Goal: Transaction & Acquisition: Purchase product/service

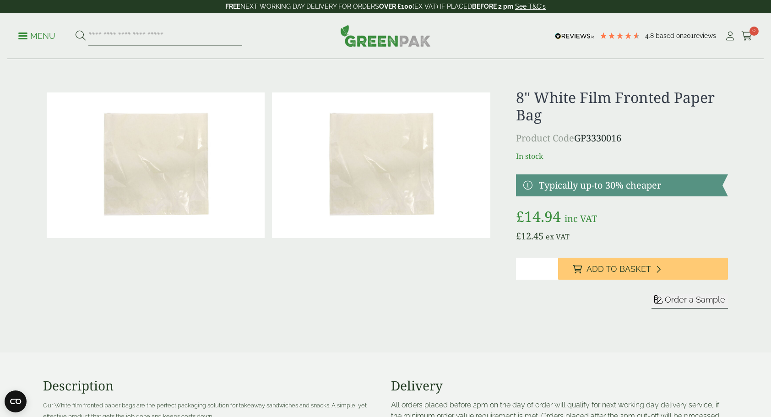
click at [307, 179] on img at bounding box center [381, 165] width 218 height 146
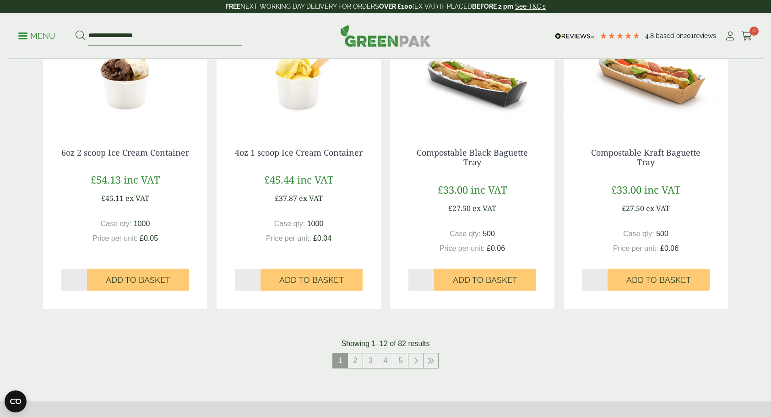
scroll to position [870, 0]
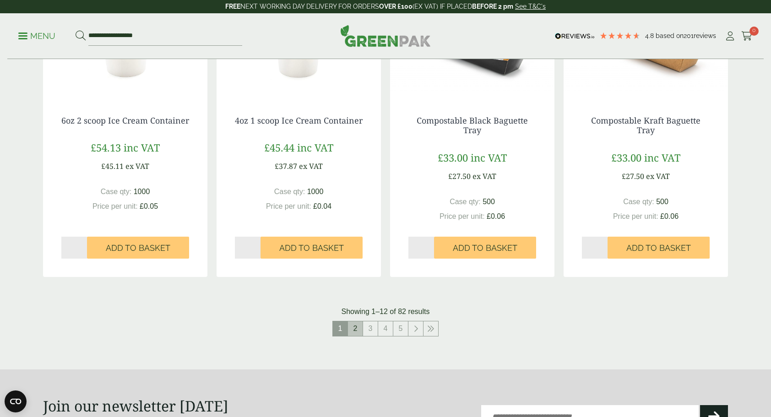
click at [350, 325] on link "2" at bounding box center [355, 328] width 15 height 15
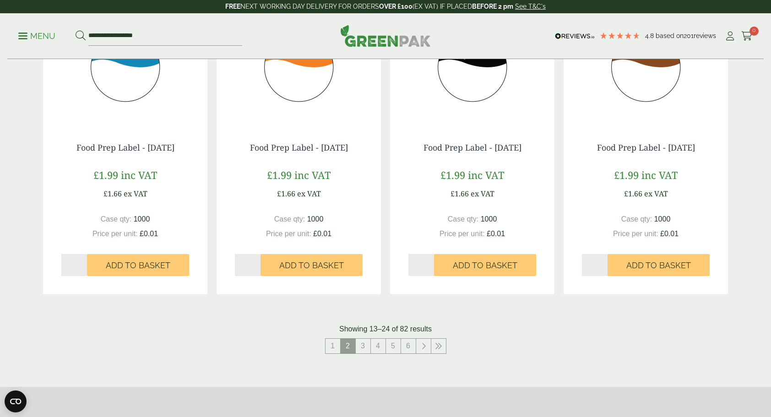
scroll to position [870, 0]
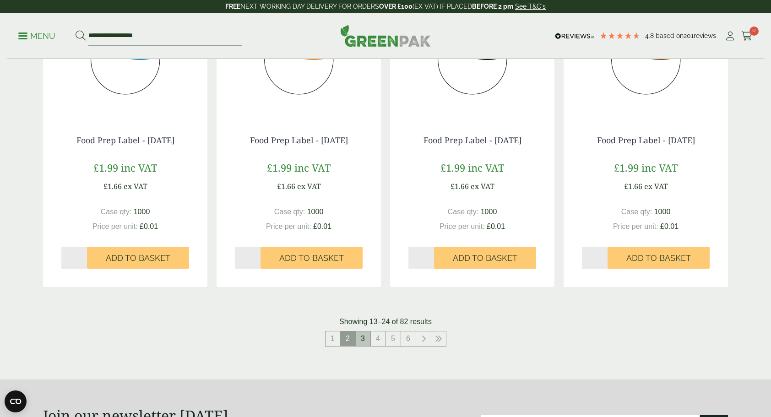
click at [368, 337] on link "3" at bounding box center [363, 338] width 15 height 15
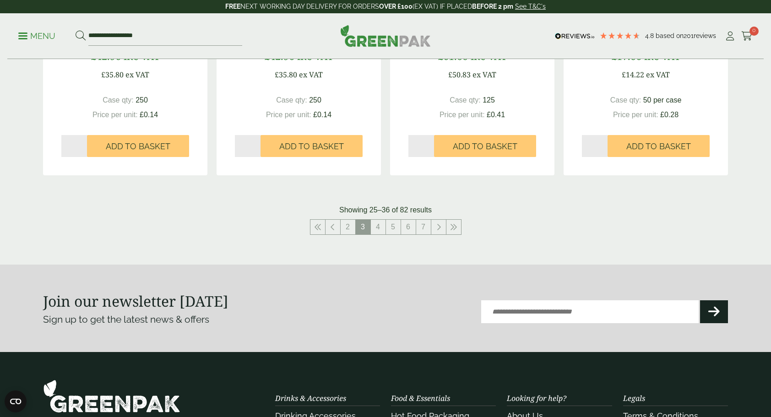
scroll to position [961, 0]
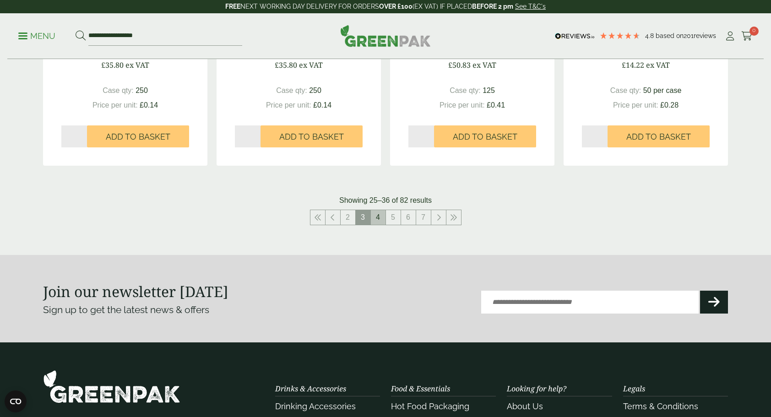
click at [385, 222] on link "4" at bounding box center [378, 217] width 15 height 15
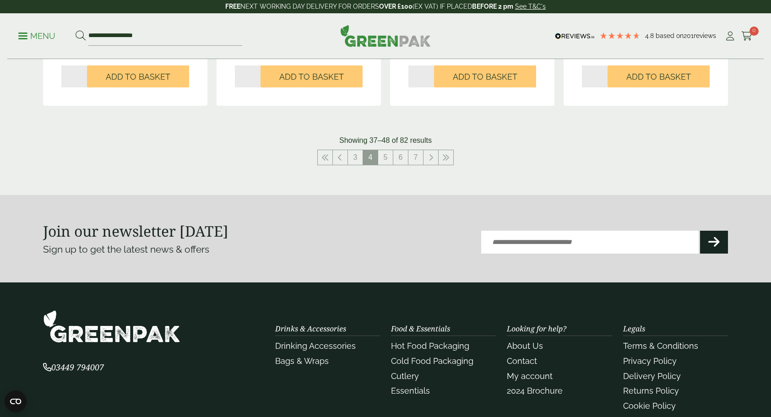
scroll to position [1053, 0]
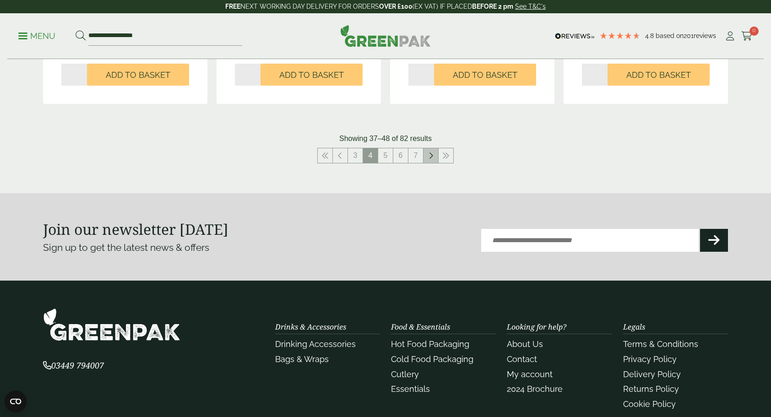
click at [436, 158] on link at bounding box center [430, 155] width 15 height 15
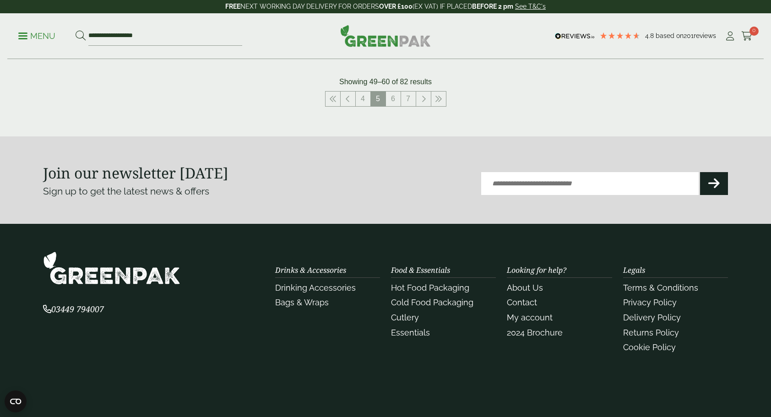
scroll to position [968, 0]
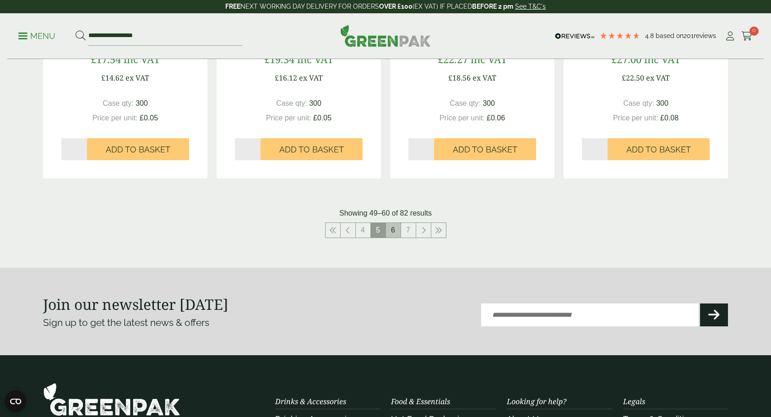
click at [388, 228] on link "6" at bounding box center [393, 230] width 15 height 15
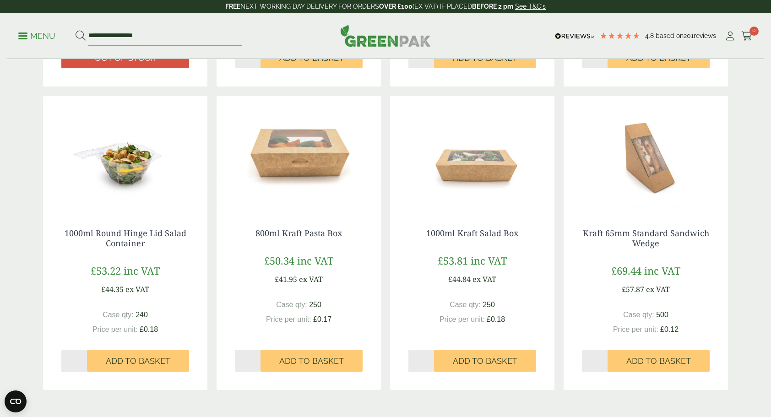
scroll to position [785, 0]
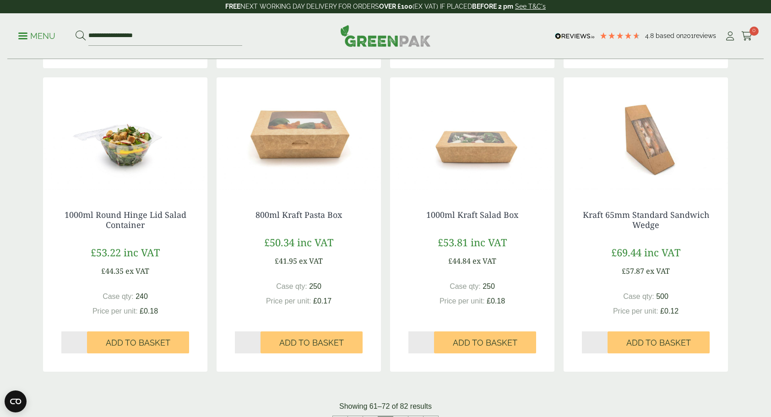
click at [492, 142] on img at bounding box center [472, 134] width 164 height 114
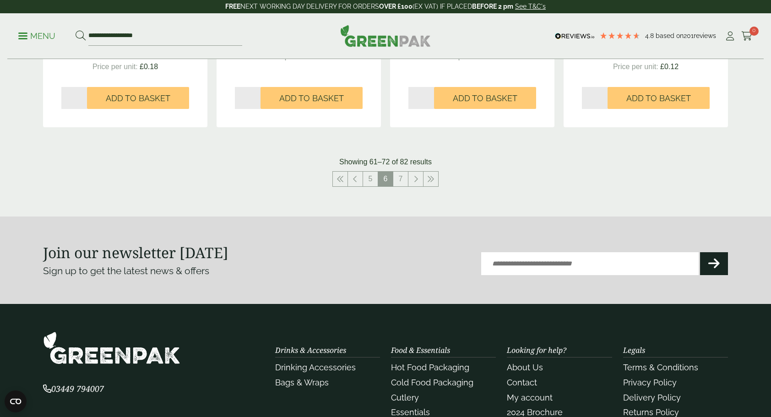
scroll to position [1060, 0]
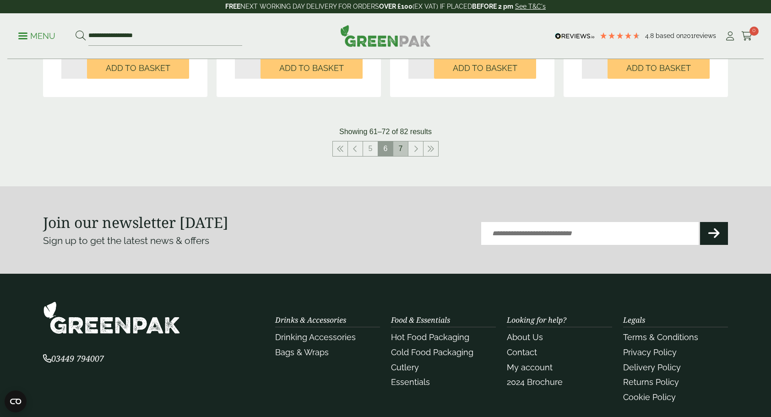
click at [404, 148] on link "7" at bounding box center [400, 148] width 15 height 15
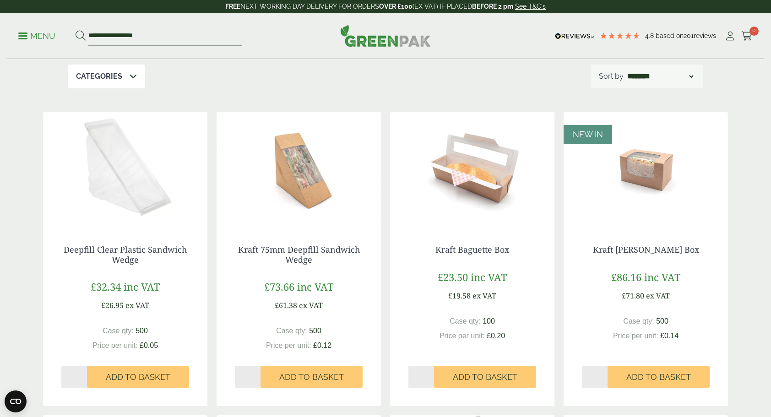
scroll to position [327, 0]
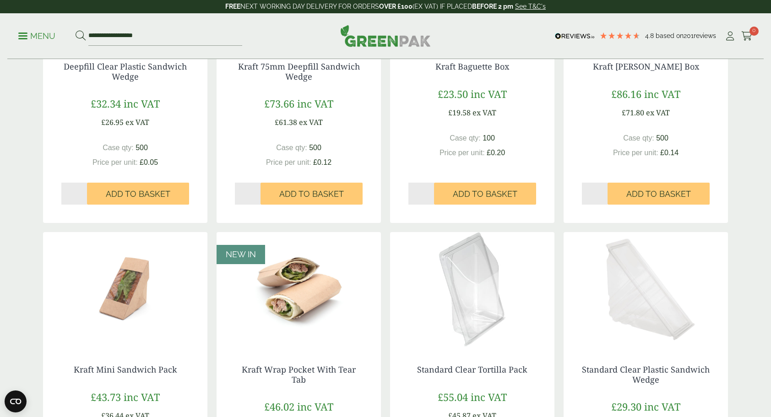
click at [318, 261] on img at bounding box center [299, 289] width 164 height 114
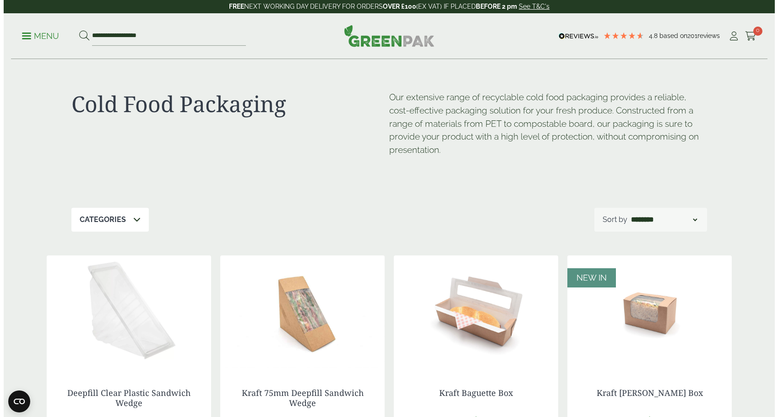
scroll to position [0, 0]
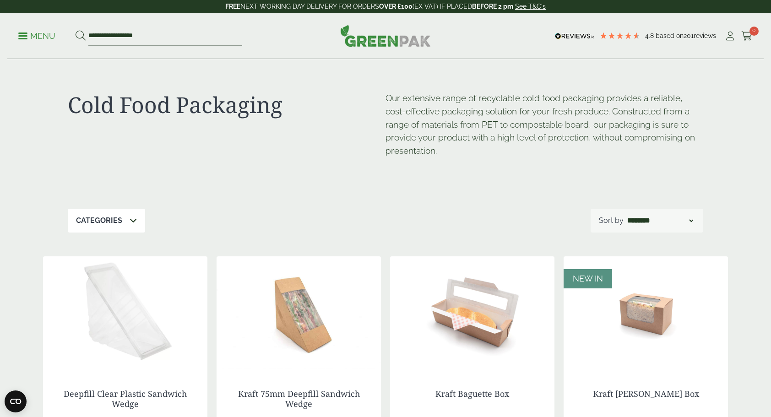
click at [28, 38] on p "Menu" at bounding box center [36, 36] width 37 height 11
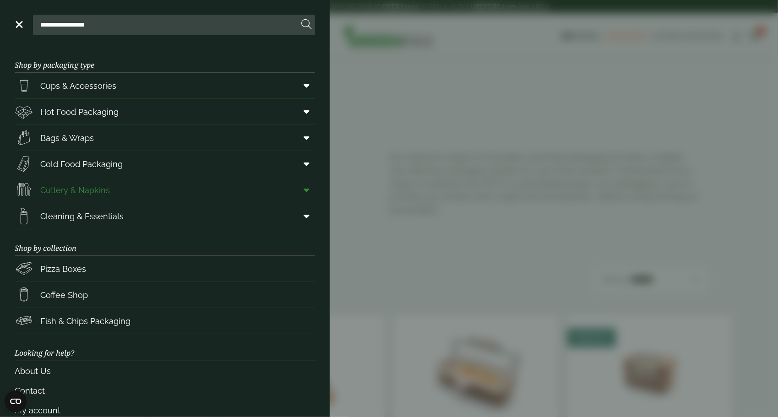
click at [101, 190] on span "Cutlery & Napkins" at bounding box center [75, 190] width 70 height 12
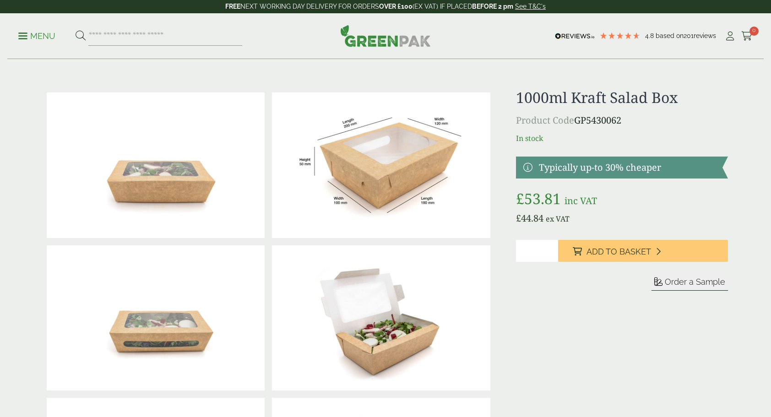
click at [182, 177] on img at bounding box center [156, 165] width 218 height 146
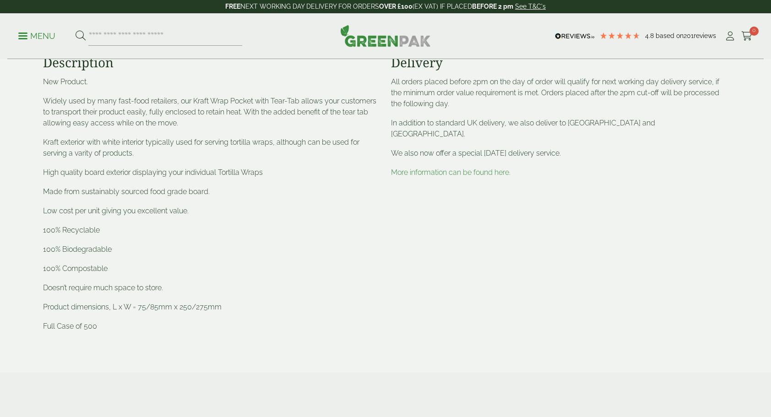
scroll to position [549, 0]
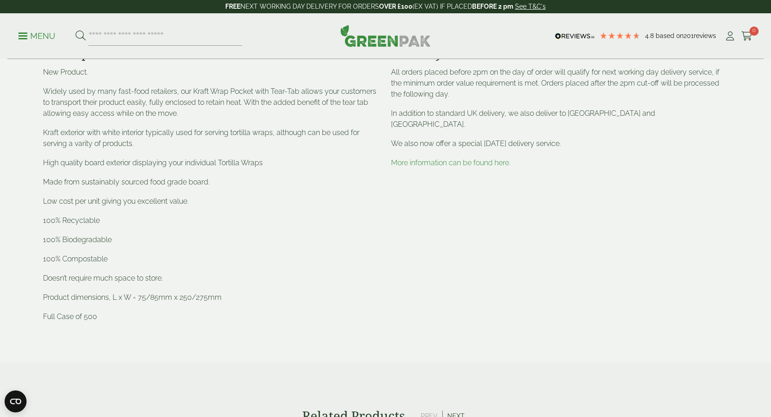
click at [142, 300] on span "Product dimensions, L x W = 75/85mm x 250/275mm" at bounding box center [132, 297] width 179 height 9
click at [188, 301] on span "Product dimensions, L x W = 75/85mm x 250/275mm" at bounding box center [132, 297] width 179 height 9
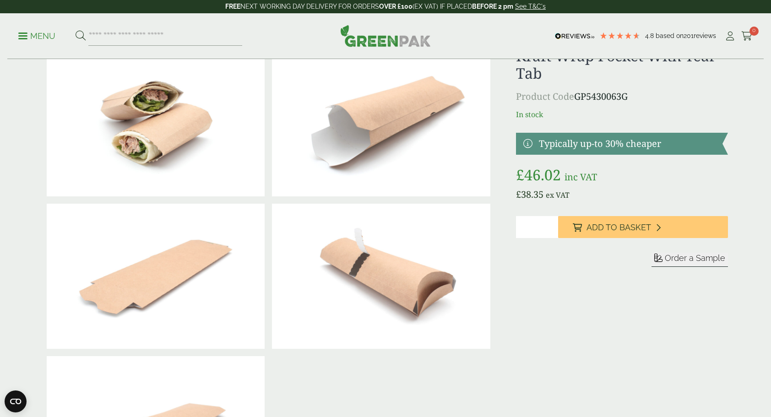
scroll to position [46, 0]
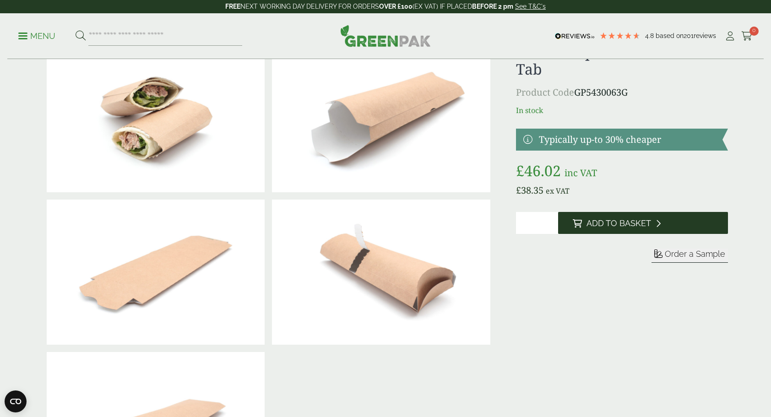
click at [608, 217] on button "Add to Basket" at bounding box center [643, 223] width 170 height 22
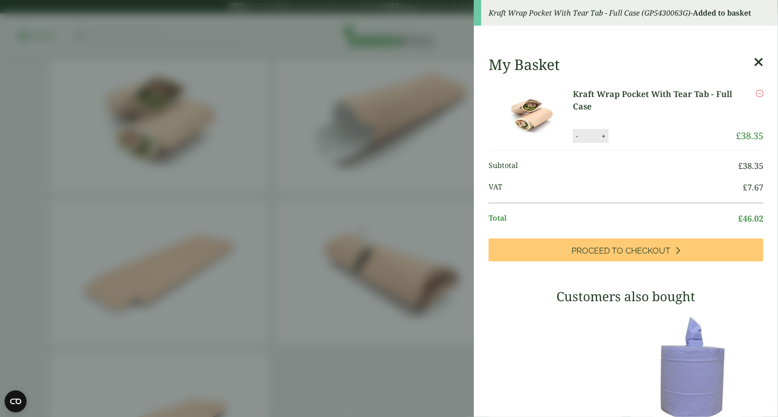
click at [753, 61] on icon at bounding box center [758, 62] width 10 height 13
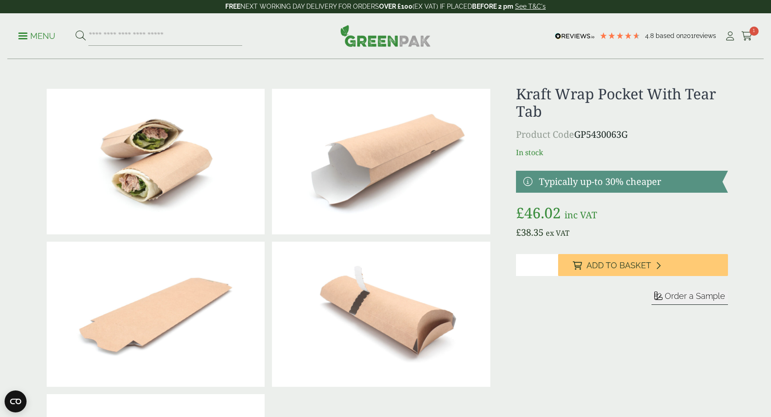
scroll to position [0, 0]
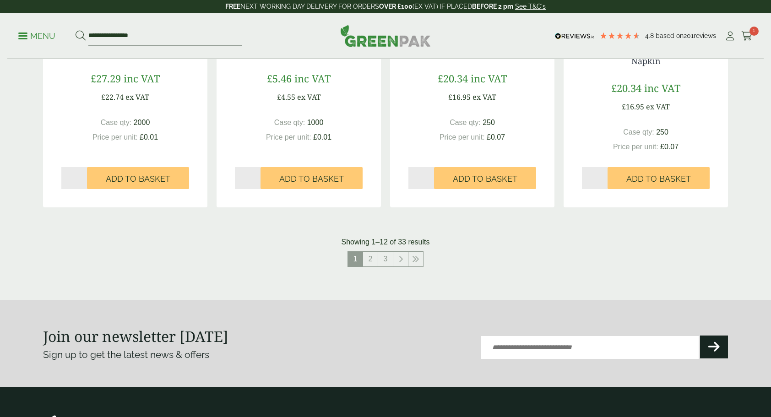
scroll to position [961, 0]
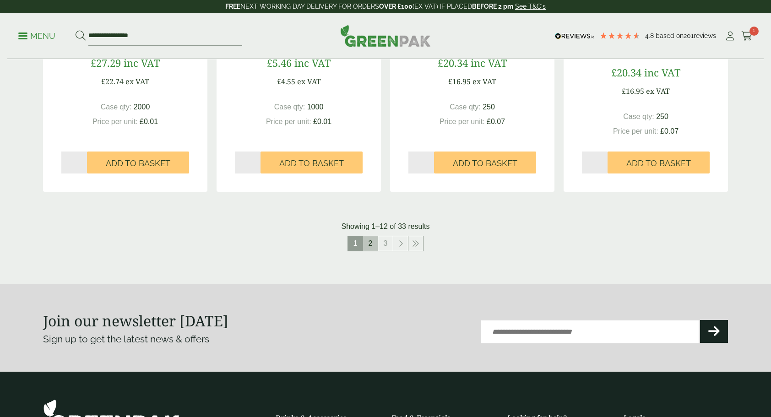
click at [367, 246] on link "2" at bounding box center [370, 243] width 15 height 15
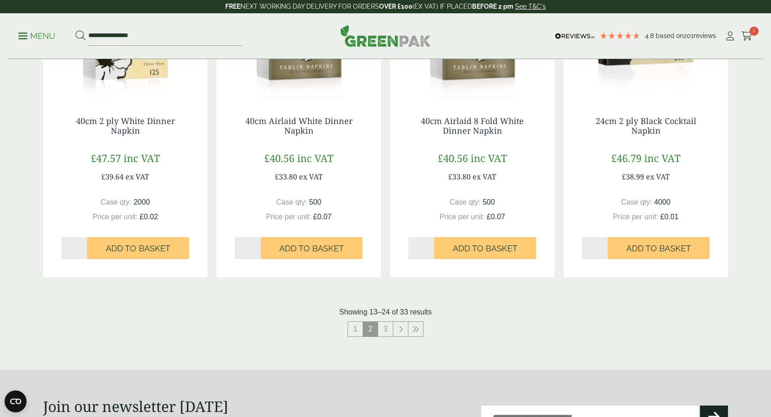
scroll to position [1007, 0]
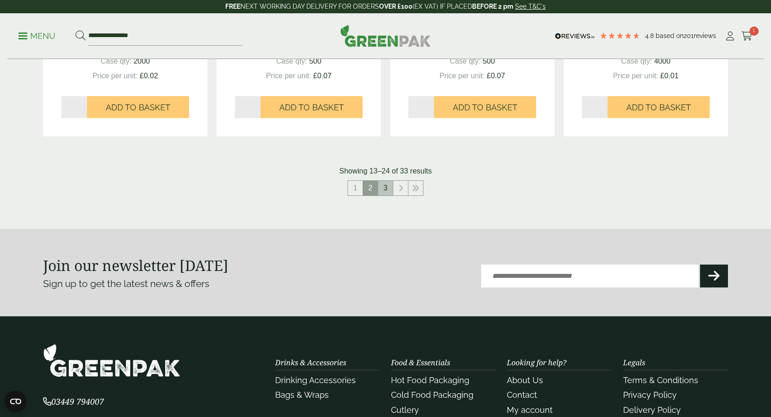
click at [383, 186] on link "3" at bounding box center [385, 188] width 15 height 15
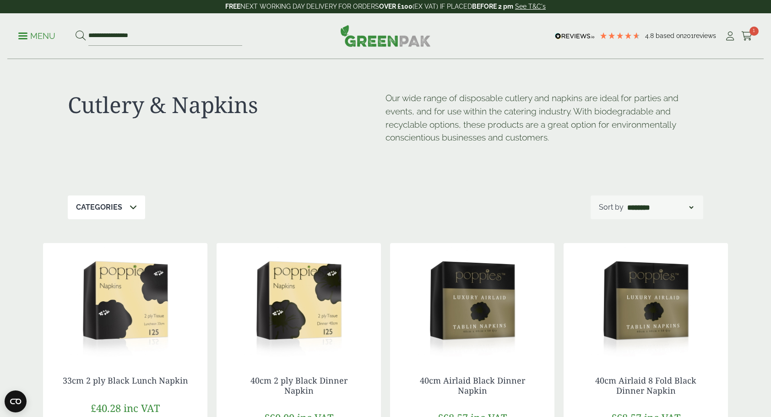
click at [26, 38] on p "Menu" at bounding box center [36, 36] width 37 height 11
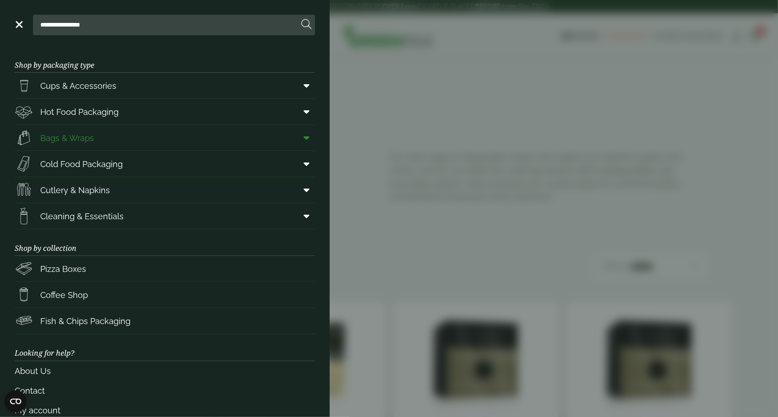
click at [96, 133] on link "Bags & Wraps" at bounding box center [165, 138] width 300 height 26
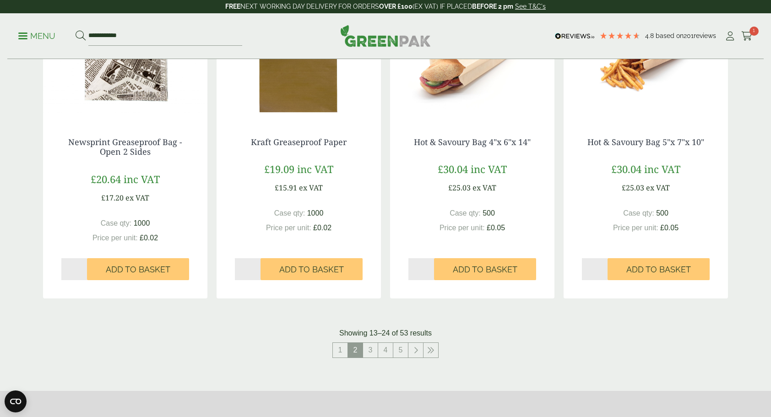
scroll to position [870, 0]
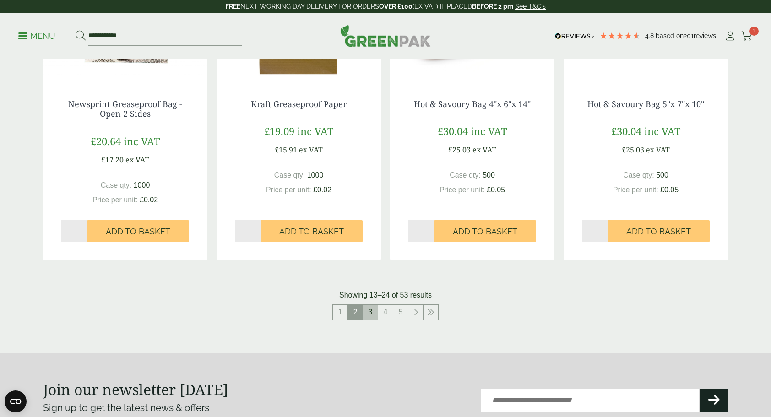
click at [373, 312] on link "3" at bounding box center [370, 312] width 15 height 15
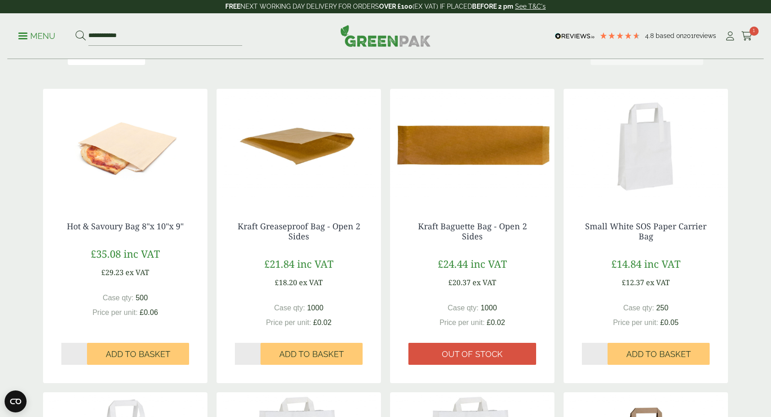
scroll to position [137, 0]
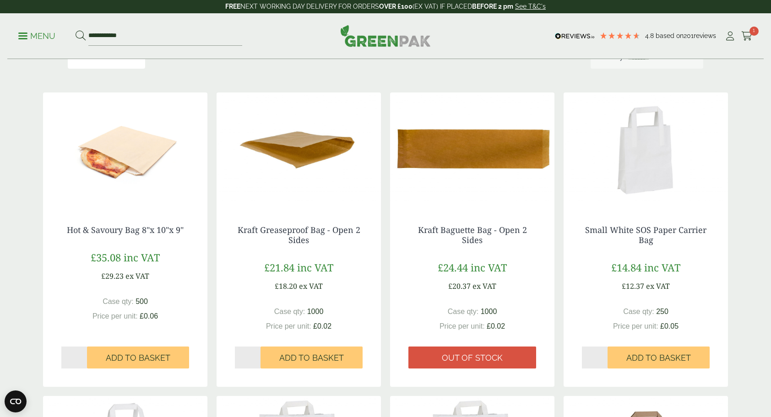
click at [277, 153] on img at bounding box center [299, 149] width 164 height 114
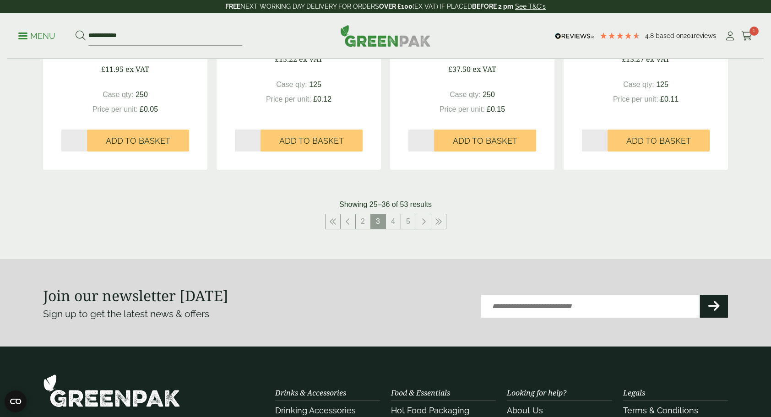
scroll to position [961, 0]
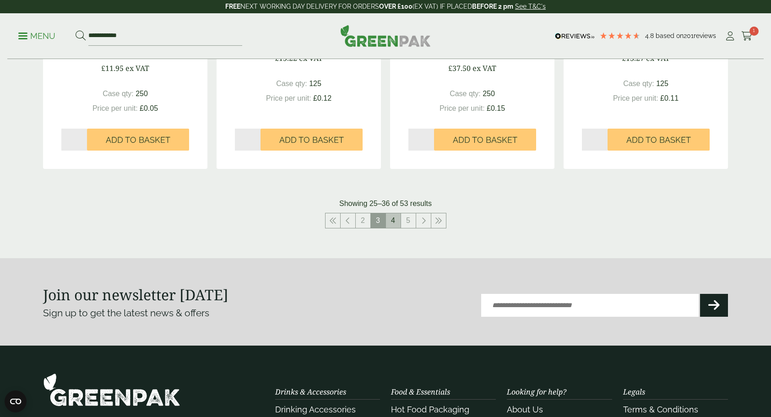
click at [396, 223] on link "4" at bounding box center [393, 220] width 15 height 15
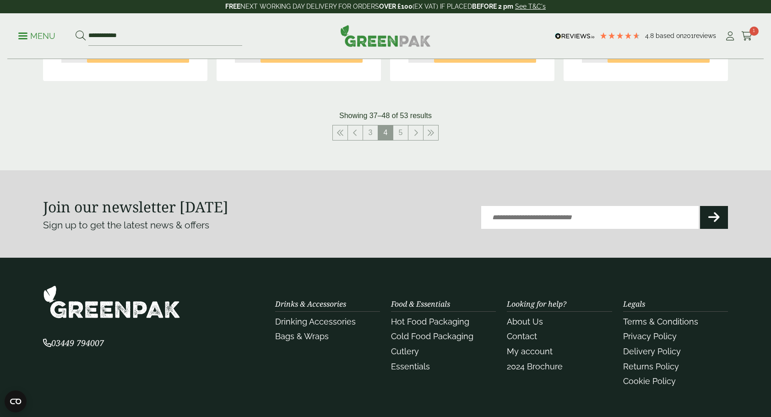
scroll to position [1053, 0]
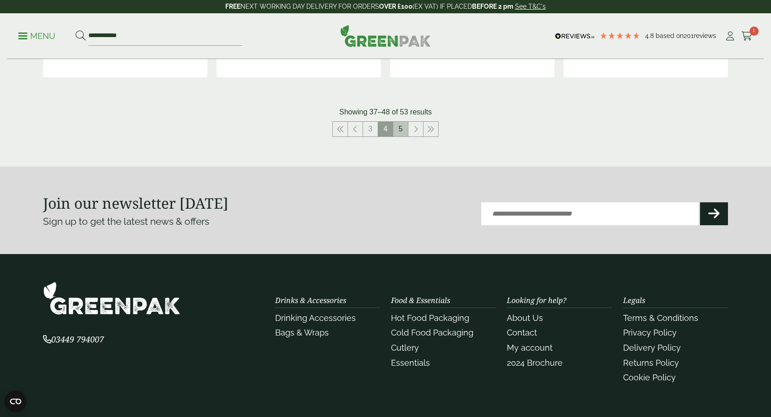
click at [400, 122] on link "5" at bounding box center [400, 129] width 15 height 15
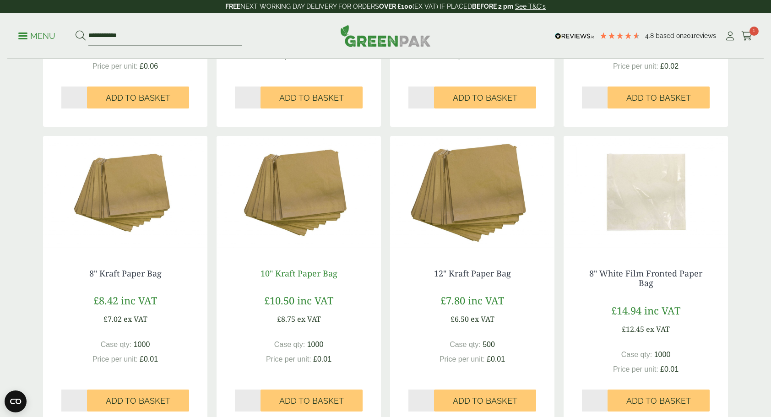
scroll to position [402, 0]
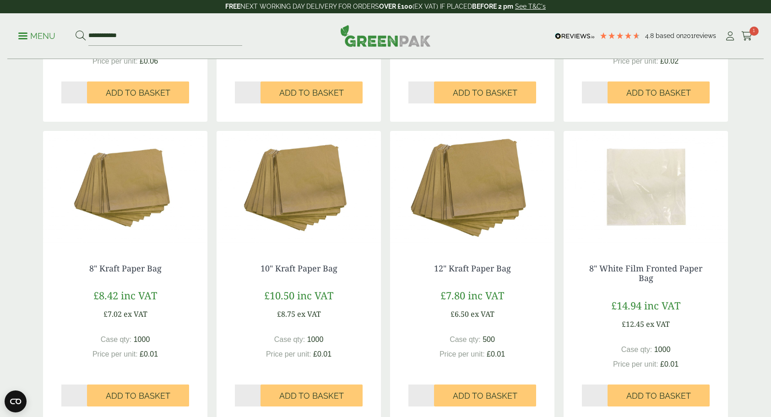
click at [112, 210] on img at bounding box center [125, 188] width 164 height 114
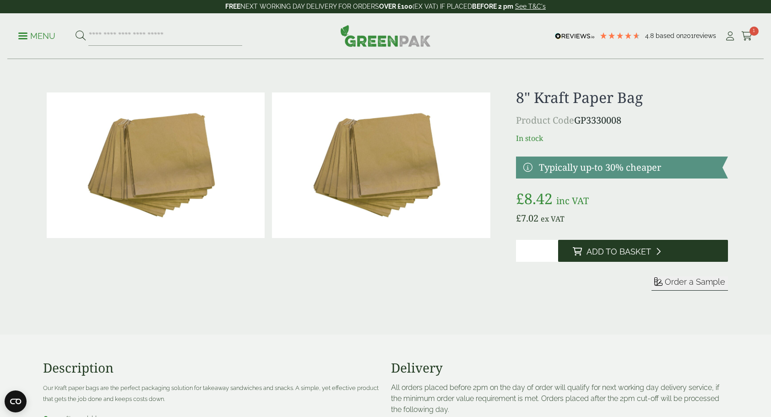
click at [562, 251] on button "Add to Basket" at bounding box center [643, 251] width 170 height 22
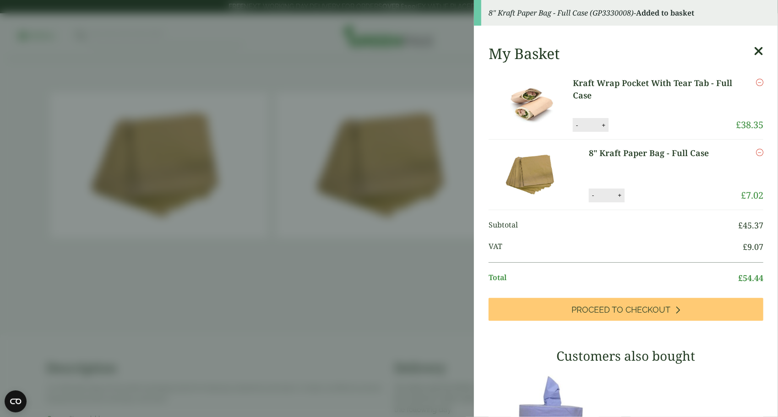
click at [623, 84] on link "Kraft Wrap Pocket With Tear Tab - Full Case" at bounding box center [654, 89] width 163 height 25
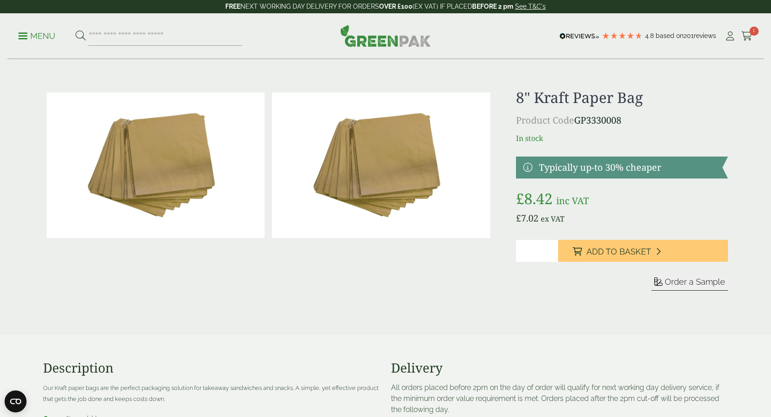
click at [749, 34] on icon at bounding box center [746, 36] width 11 height 9
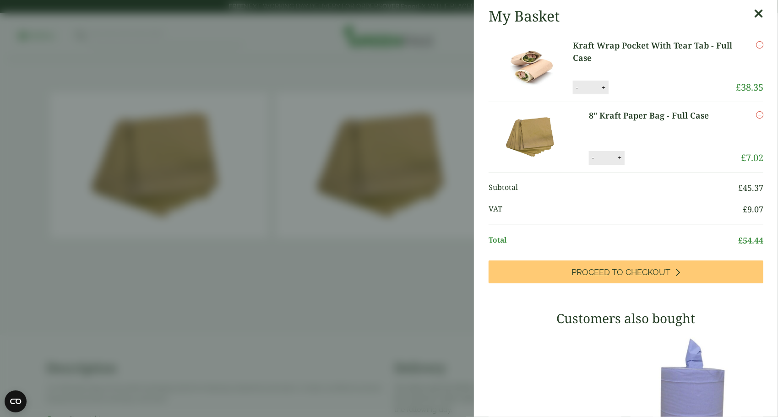
click at [593, 51] on link "Kraft Wrap Pocket With Tear Tab - Full Case" at bounding box center [654, 51] width 163 height 25
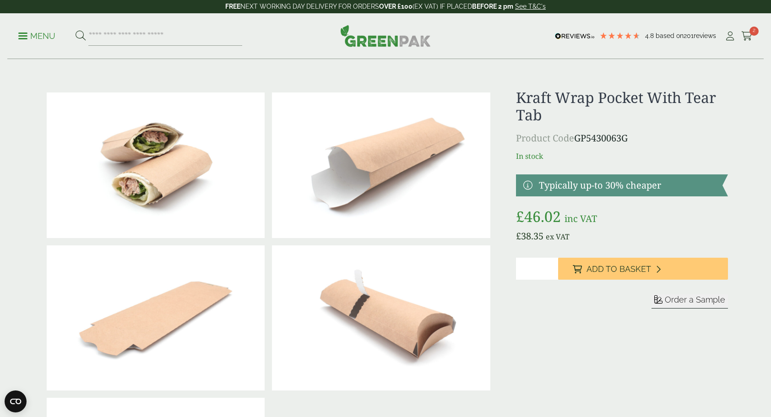
click at [700, 299] on span "Order a Sample" at bounding box center [695, 300] width 60 height 10
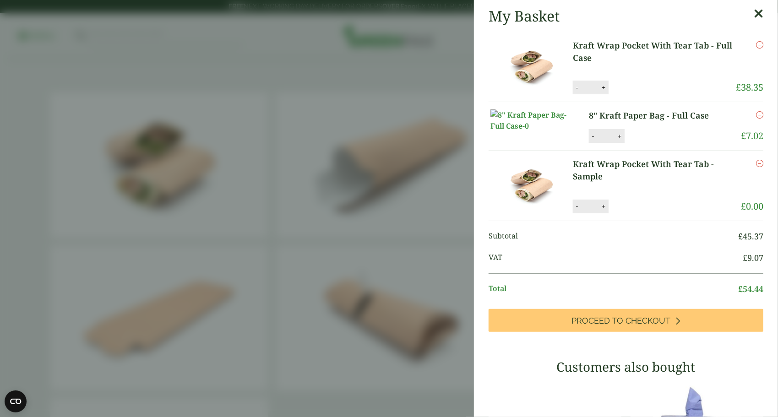
click at [753, 14] on icon at bounding box center [758, 13] width 10 height 13
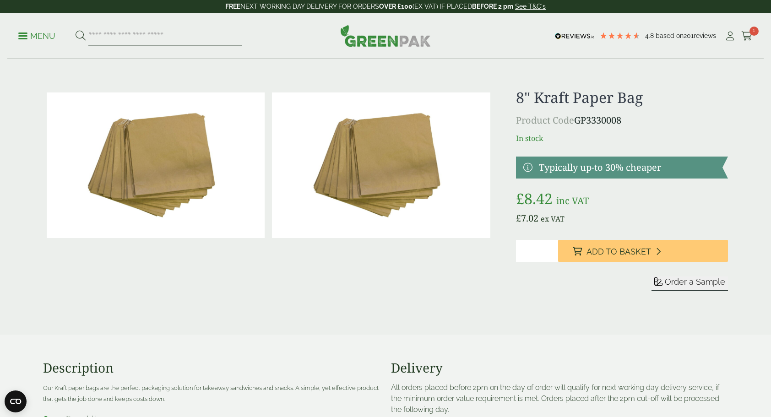
click at [18, 37] on div "Menu 4.8 Based on 201 reviews My Account" at bounding box center [385, 36] width 756 height 46
click at [24, 37] on p "Menu" at bounding box center [36, 36] width 37 height 11
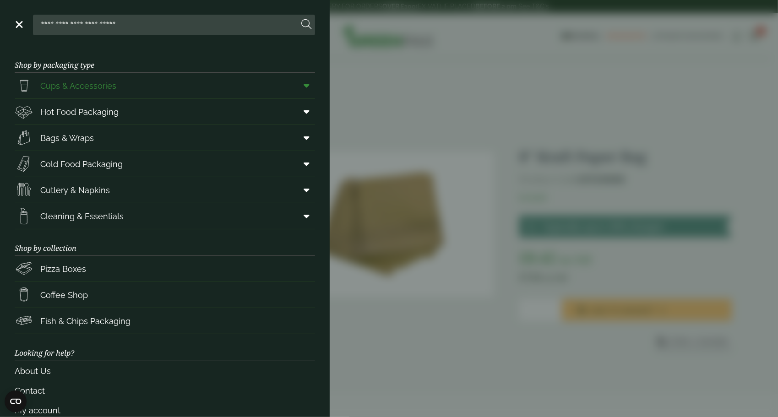
click at [76, 84] on span "Cups & Accessories" at bounding box center [78, 86] width 76 height 12
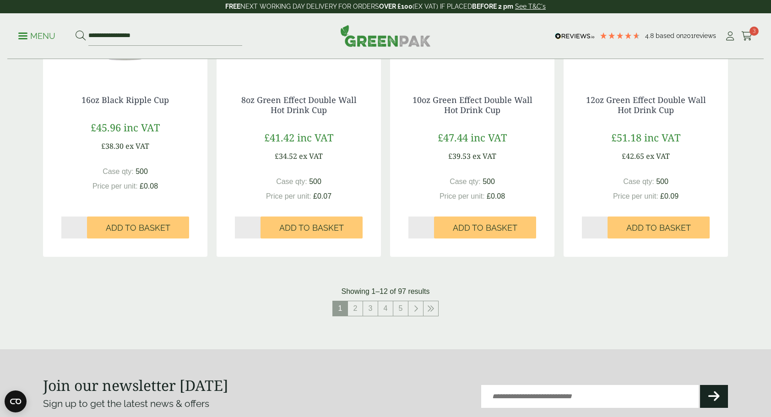
scroll to position [870, 0]
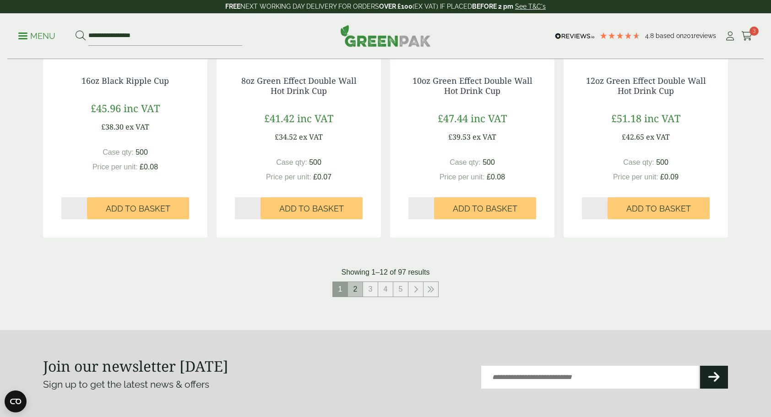
click at [356, 290] on link "2" at bounding box center [355, 289] width 15 height 15
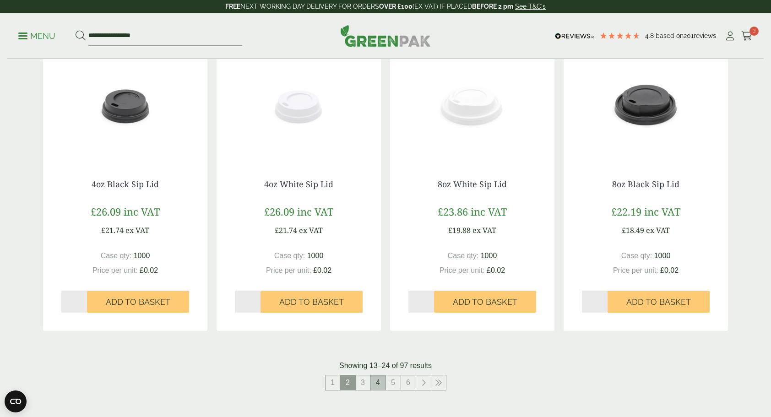
scroll to position [870, 0]
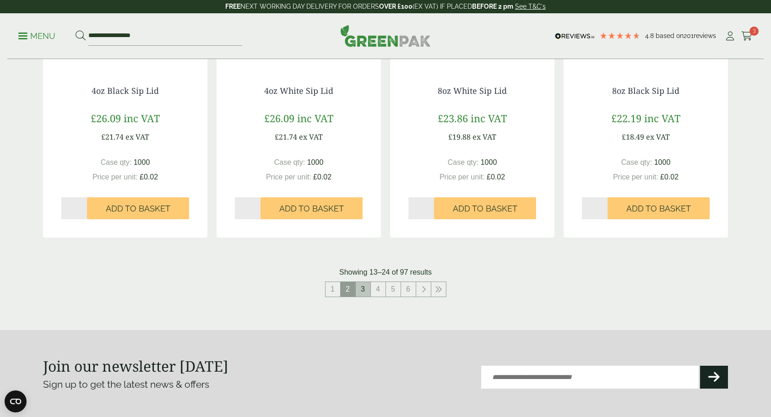
click at [368, 287] on link "3" at bounding box center [363, 289] width 15 height 15
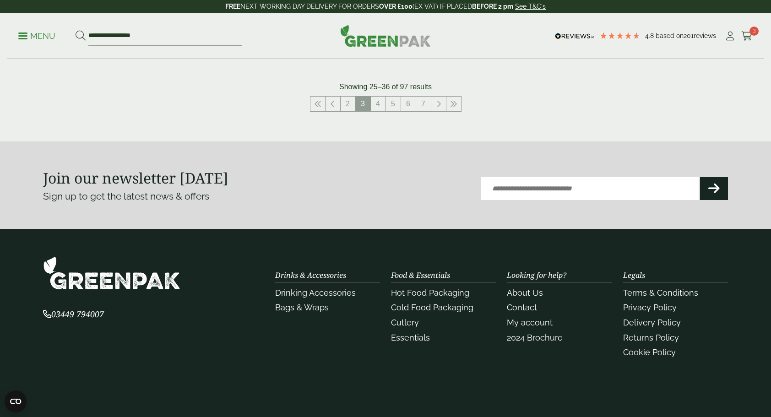
scroll to position [827, 0]
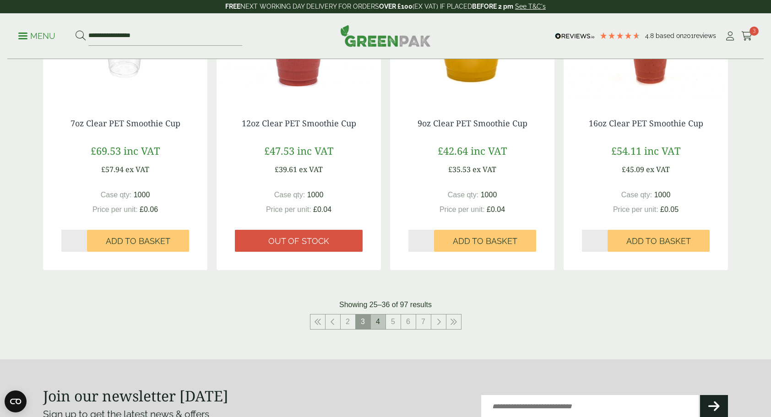
click at [381, 323] on link "4" at bounding box center [378, 321] width 15 height 15
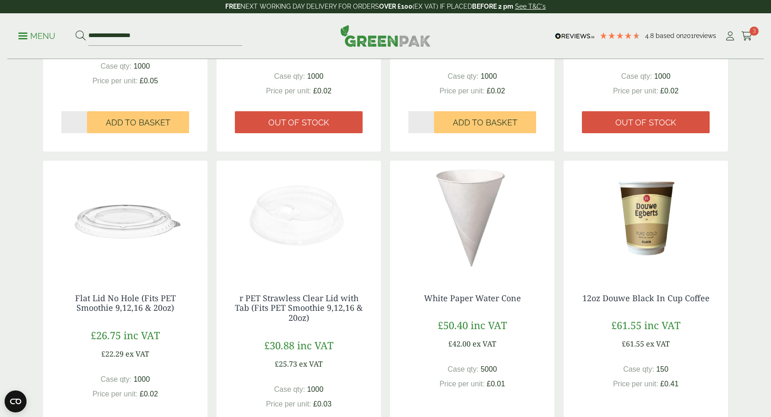
scroll to position [415, 0]
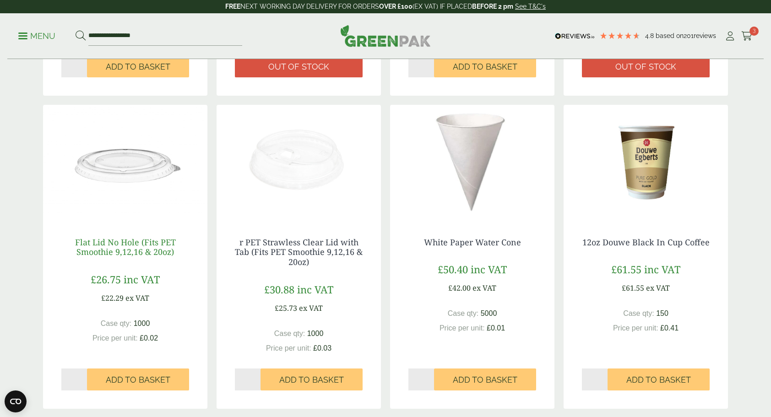
click at [145, 242] on link "Flat Lid No Hole (Fits PET Smoothie 9,12,16 & 20oz)" at bounding box center [125, 247] width 101 height 21
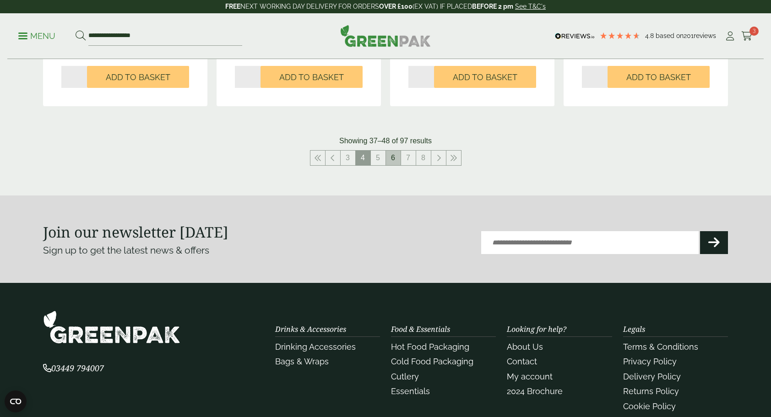
scroll to position [1010, 0]
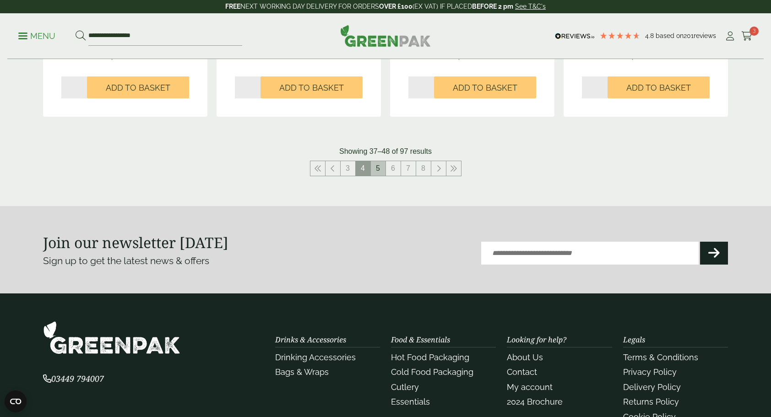
click at [377, 167] on link "5" at bounding box center [378, 168] width 15 height 15
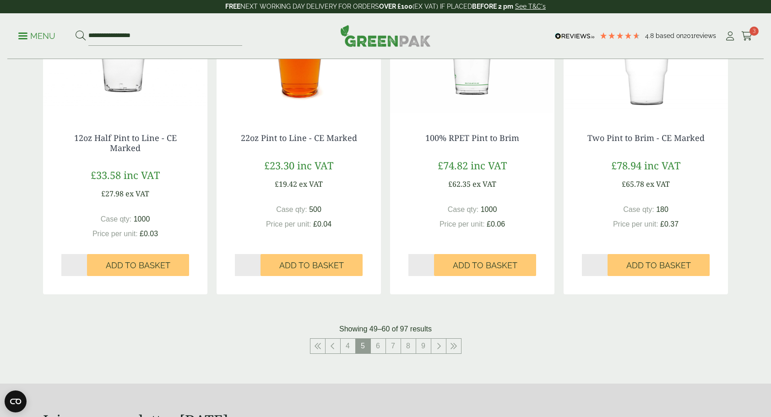
scroll to position [801, 0]
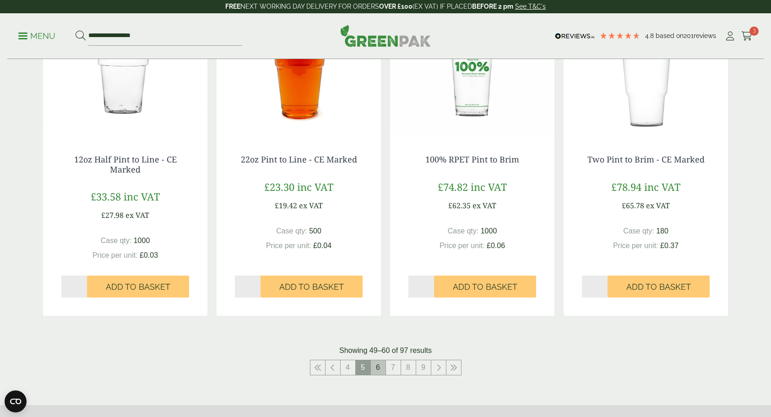
click at [379, 368] on link "6" at bounding box center [378, 367] width 15 height 15
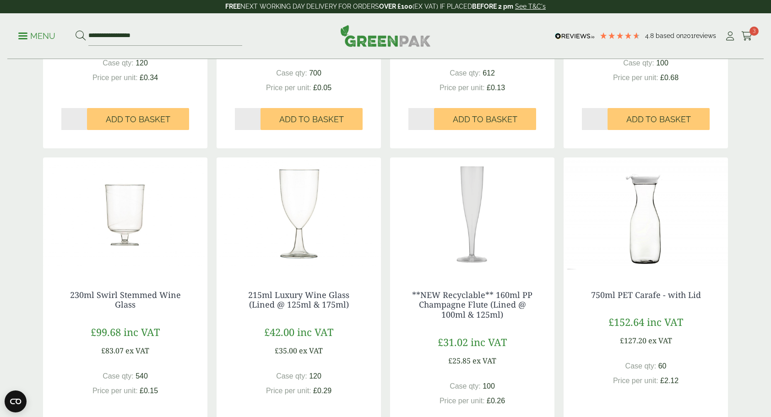
scroll to position [389, 0]
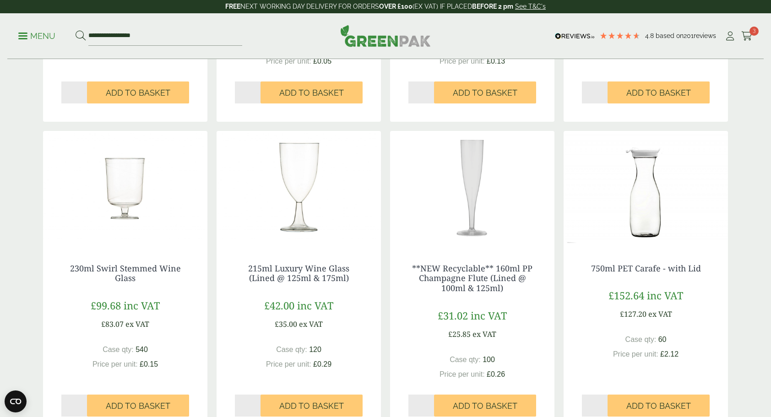
click at [649, 205] on img at bounding box center [645, 188] width 164 height 114
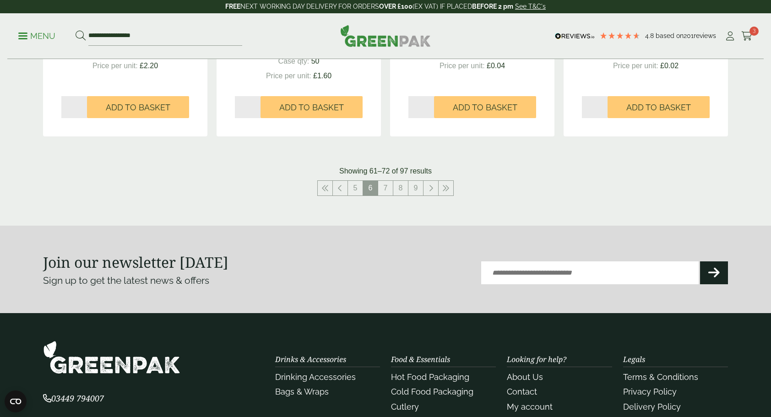
scroll to position [984, 0]
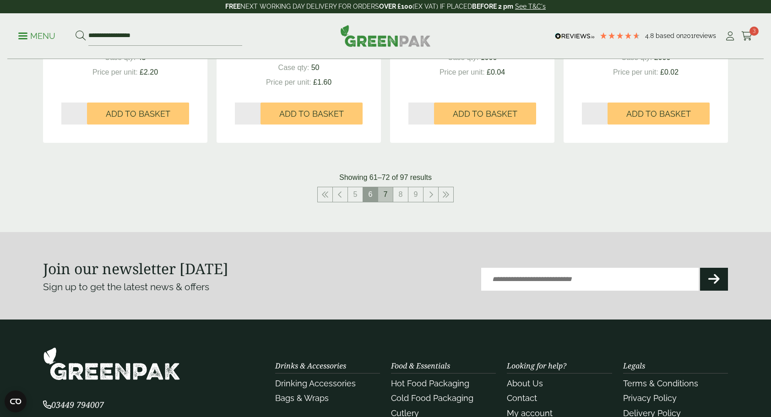
click at [381, 190] on link "7" at bounding box center [385, 194] width 15 height 15
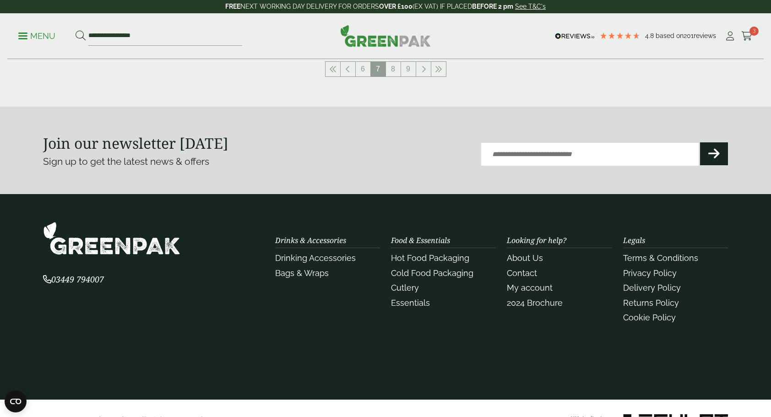
scroll to position [938, 0]
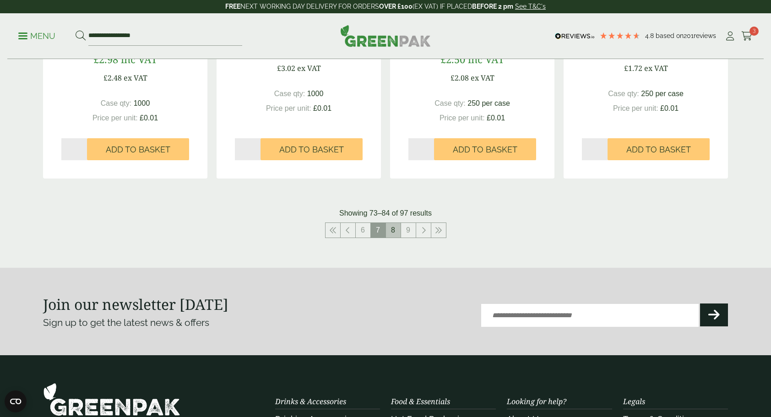
click at [390, 228] on link "8" at bounding box center [393, 230] width 15 height 15
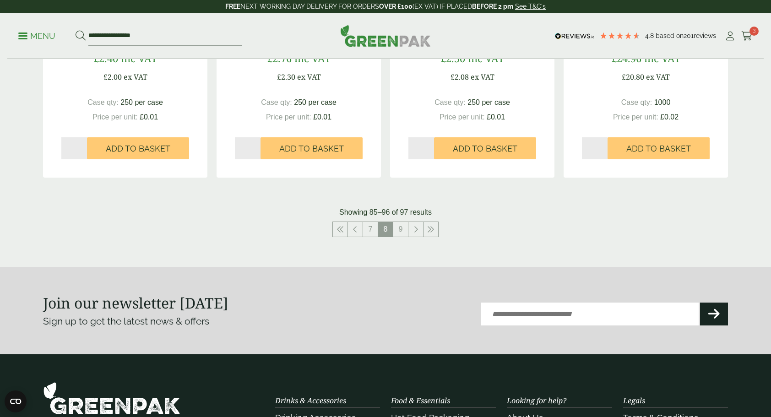
scroll to position [929, 0]
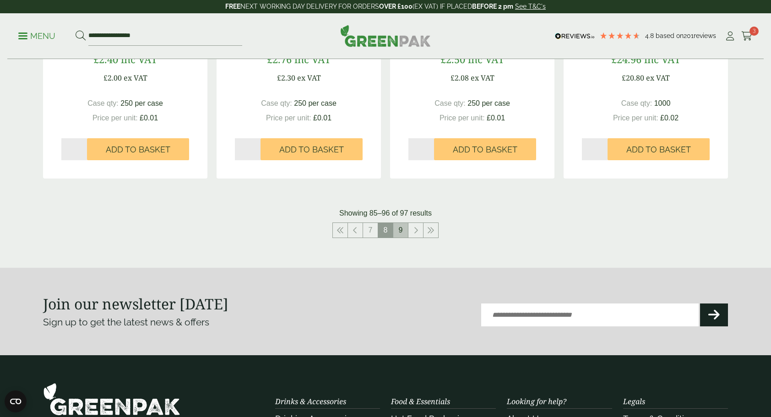
click at [403, 233] on link "9" at bounding box center [400, 230] width 15 height 15
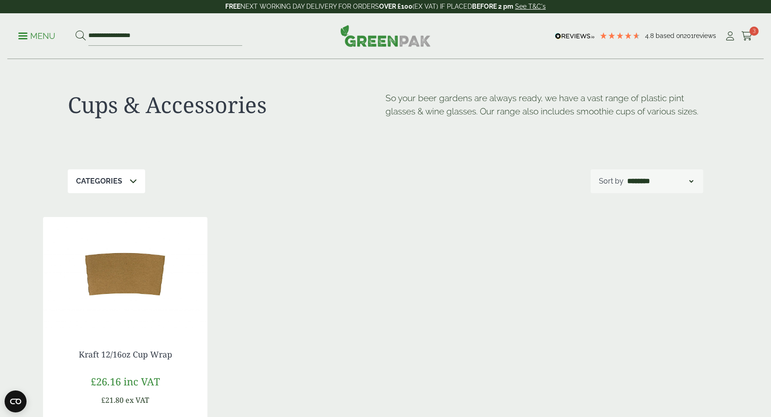
click at [25, 29] on ul "**********" at bounding box center [130, 36] width 224 height 19
click at [20, 31] on p "Menu" at bounding box center [36, 36] width 37 height 11
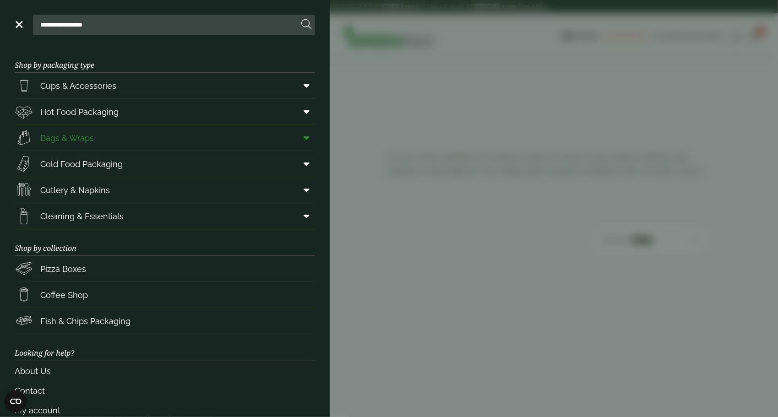
click at [79, 138] on span "Bags & Wraps" at bounding box center [67, 138] width 54 height 12
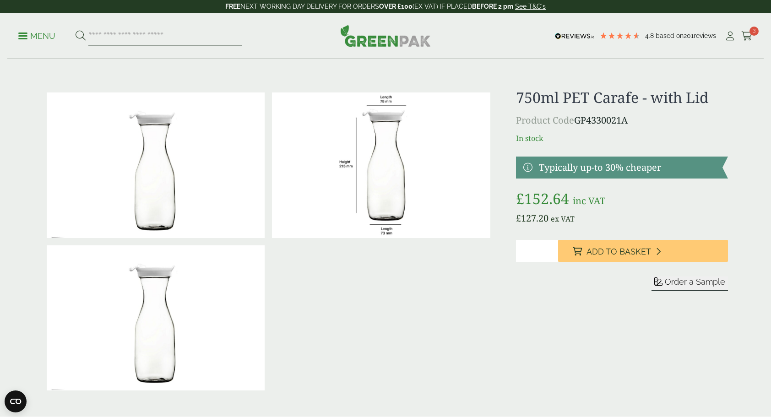
click at [389, 150] on img at bounding box center [381, 165] width 218 height 146
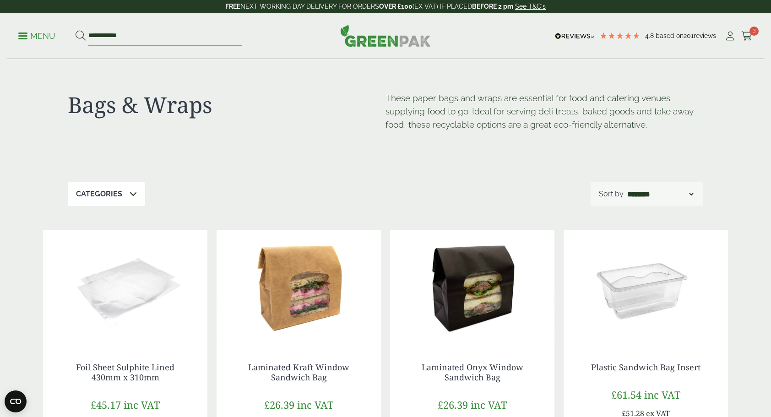
click at [31, 38] on p "Menu" at bounding box center [36, 36] width 37 height 11
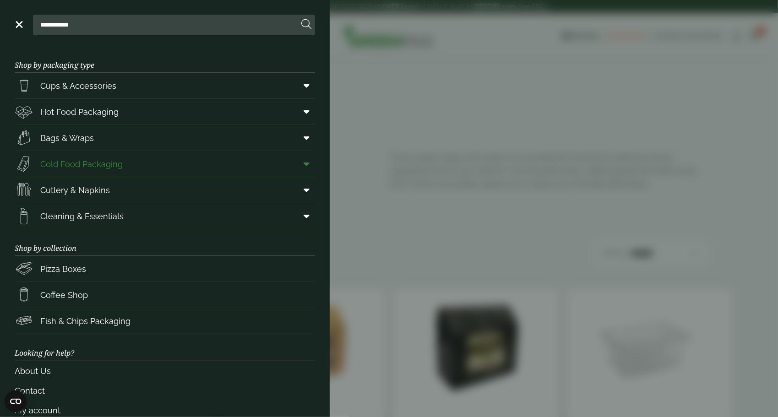
click at [94, 161] on span "Cold Food Packaging" at bounding box center [81, 164] width 82 height 12
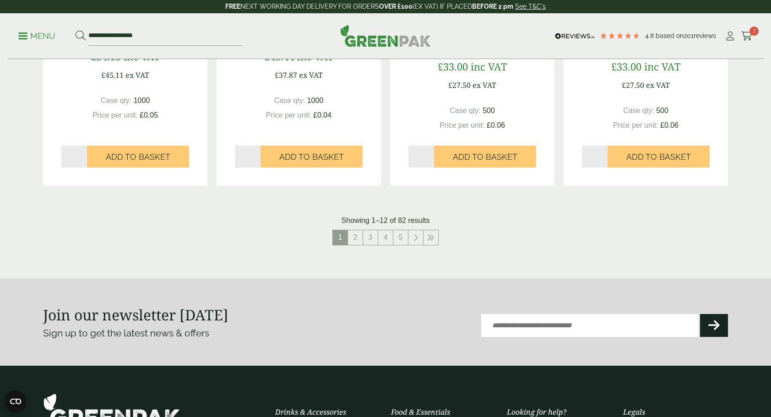
scroll to position [961, 0]
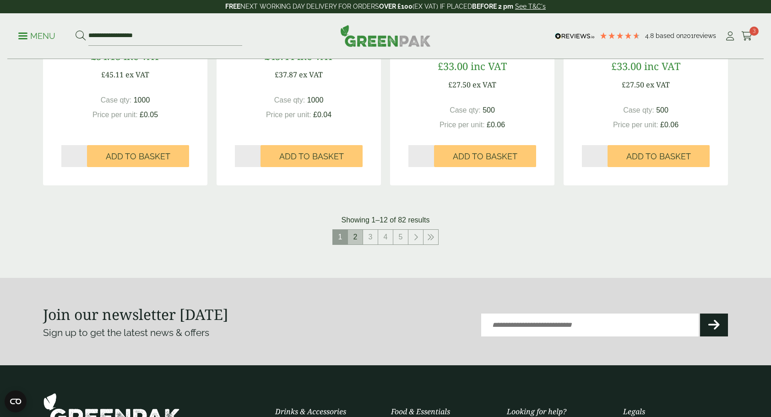
click at [356, 234] on link "2" at bounding box center [355, 237] width 15 height 15
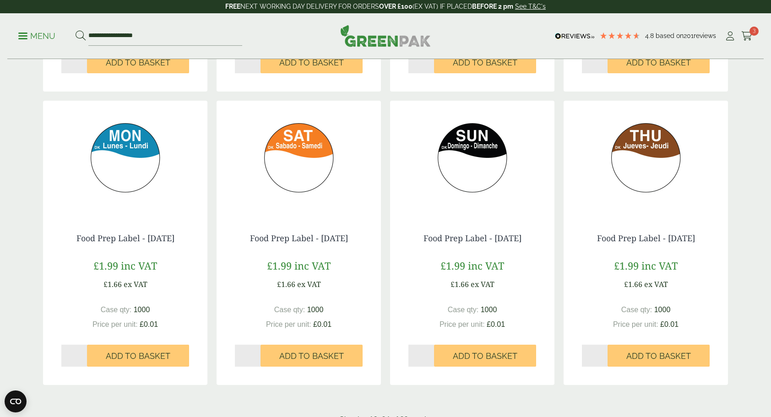
scroll to position [1053, 0]
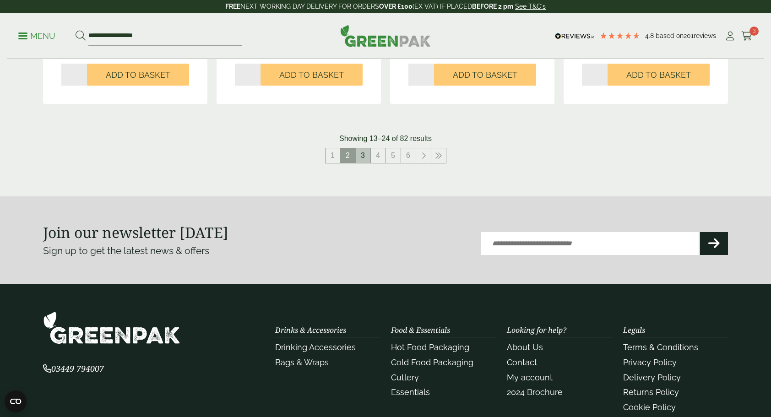
click at [359, 155] on link "3" at bounding box center [363, 155] width 15 height 15
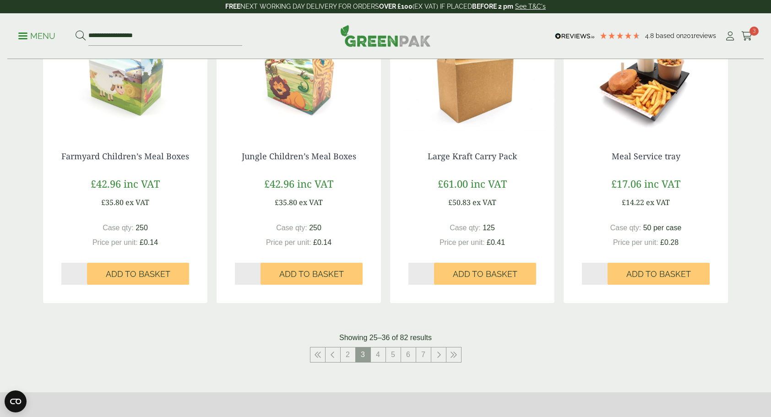
scroll to position [1007, 0]
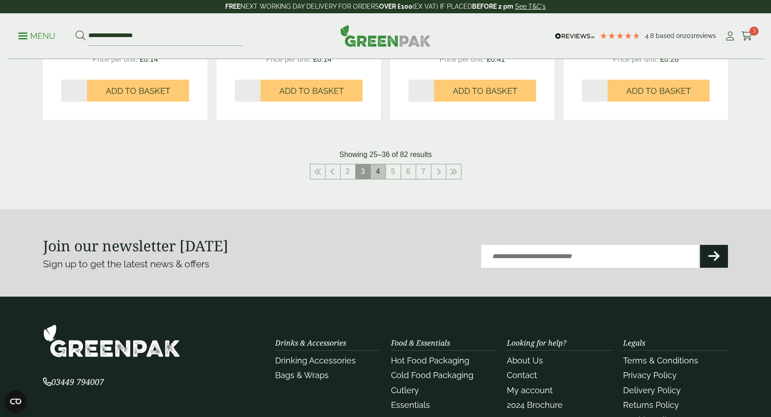
click at [376, 171] on link "4" at bounding box center [378, 171] width 15 height 15
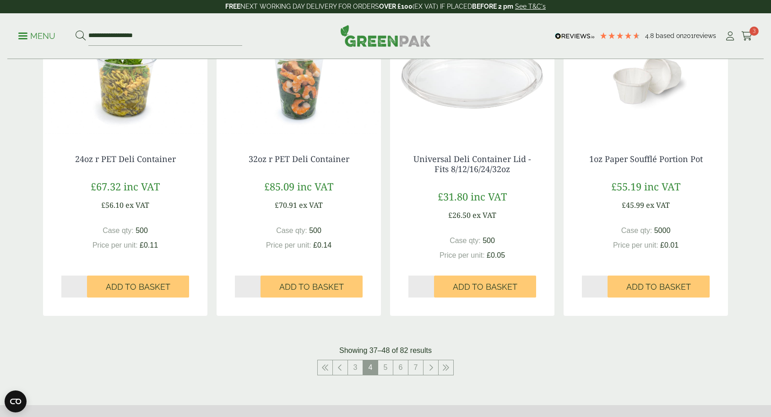
scroll to position [870, 0]
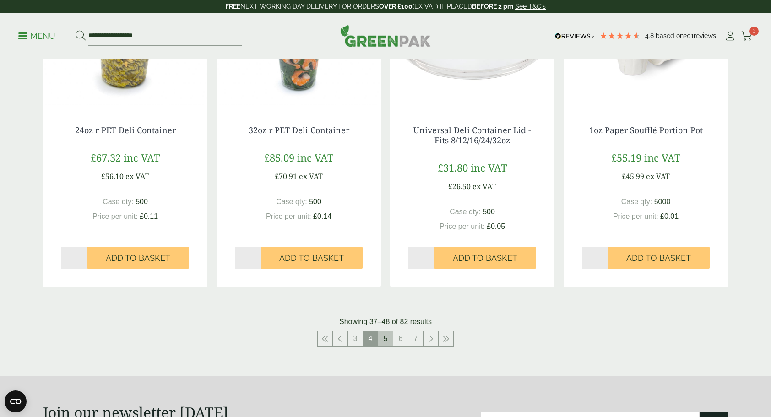
click at [388, 339] on link "5" at bounding box center [385, 338] width 15 height 15
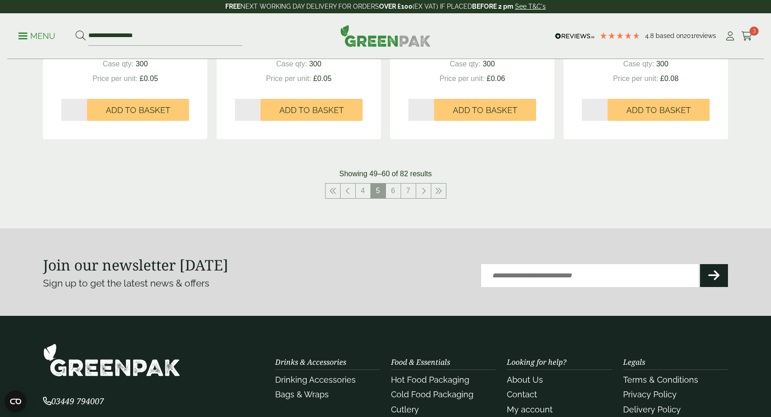
scroll to position [968, 0]
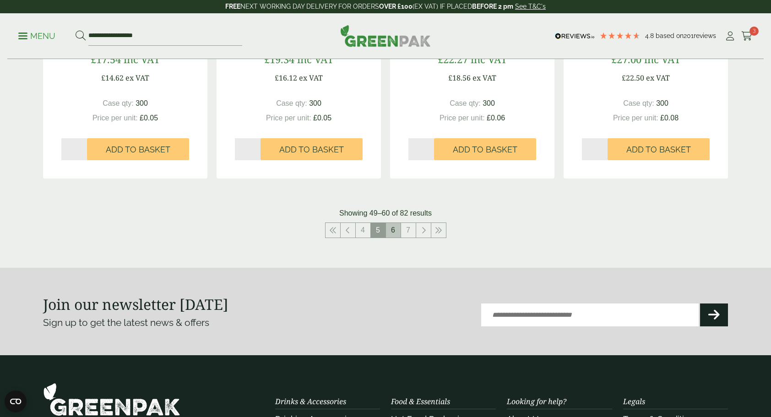
click at [394, 230] on link "6" at bounding box center [393, 230] width 15 height 15
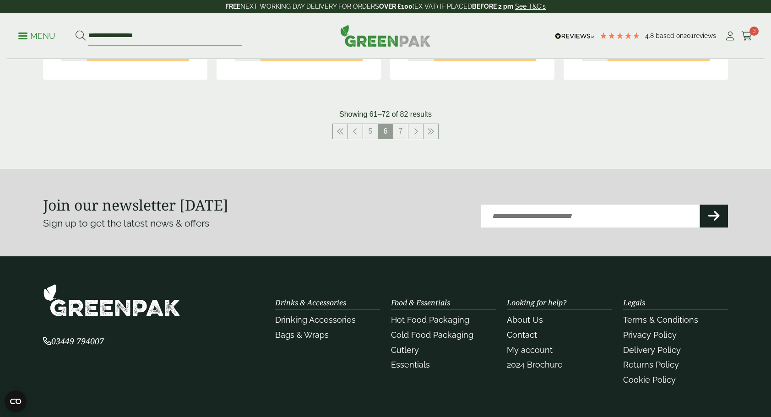
scroll to position [887, 0]
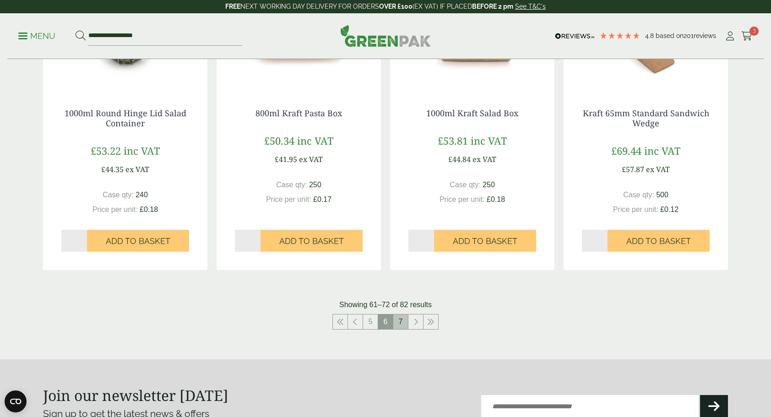
click at [404, 319] on link "7" at bounding box center [400, 321] width 15 height 15
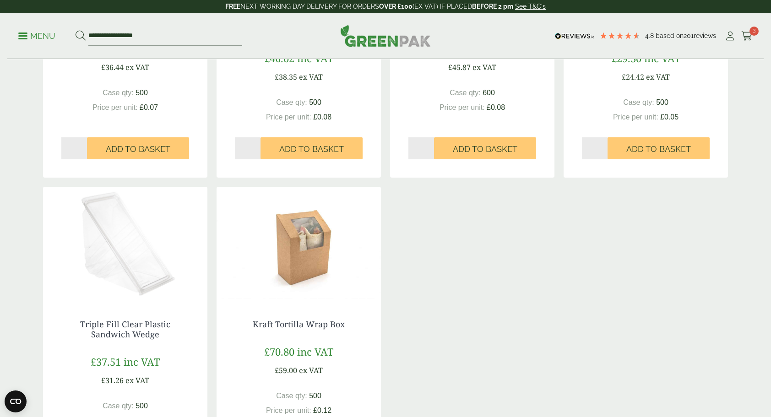
scroll to position [887, 0]
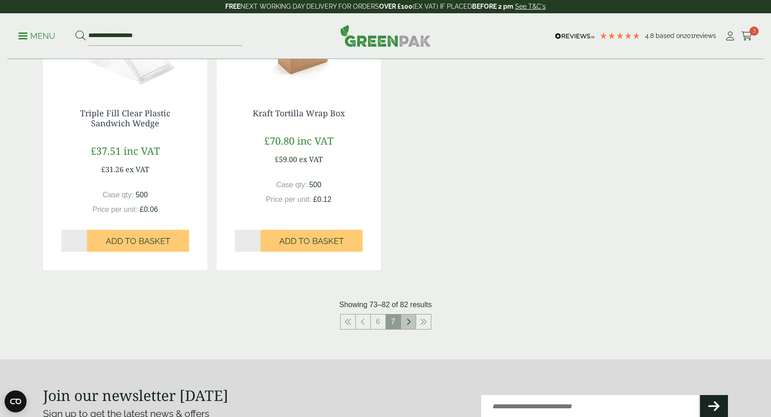
click at [413, 320] on link at bounding box center [408, 321] width 15 height 15
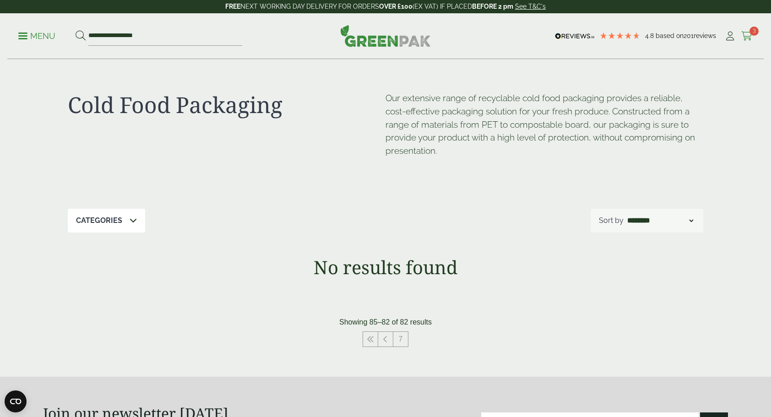
click at [750, 32] on span "3" at bounding box center [753, 31] width 9 height 9
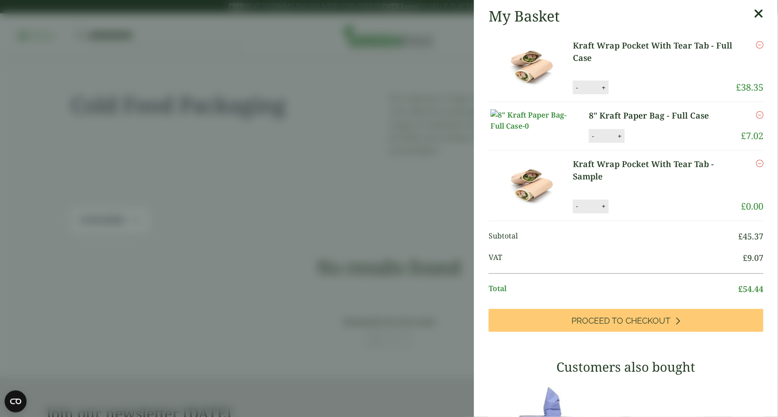
click at [756, 113] on icon "Remove this item" at bounding box center [759, 114] width 7 height 7
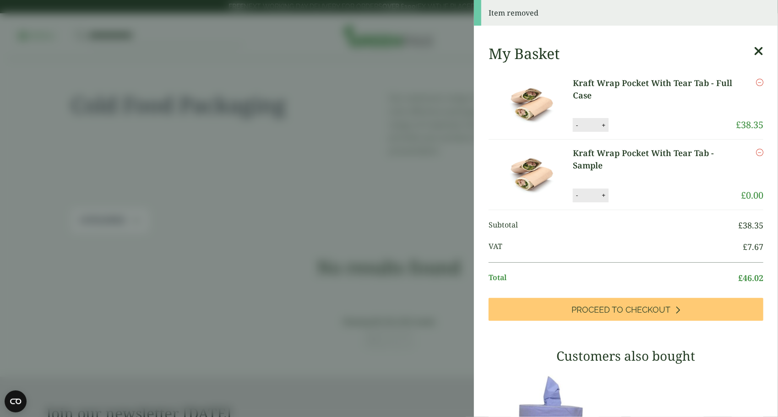
click at [756, 84] on icon "Remove this item" at bounding box center [759, 82] width 7 height 7
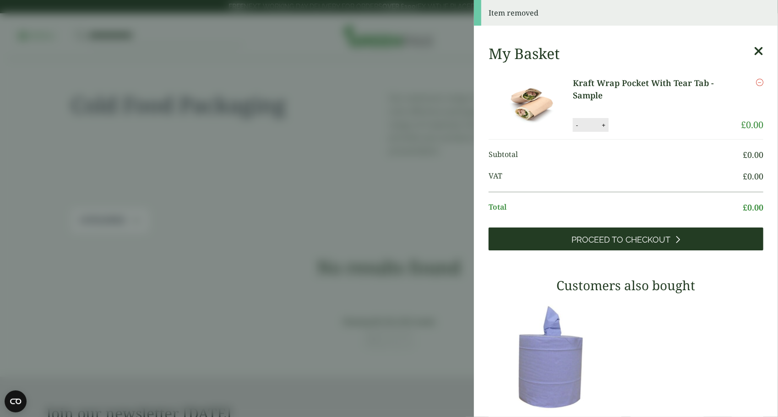
click at [572, 241] on span "Proceed to Checkout" at bounding box center [621, 240] width 99 height 10
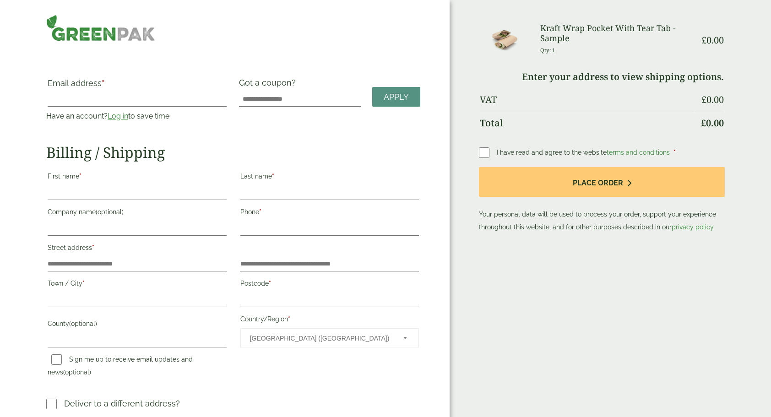
click at [101, 31] on img at bounding box center [100, 28] width 109 height 27
